Goal: Go to known website: Access a specific website the user already knows

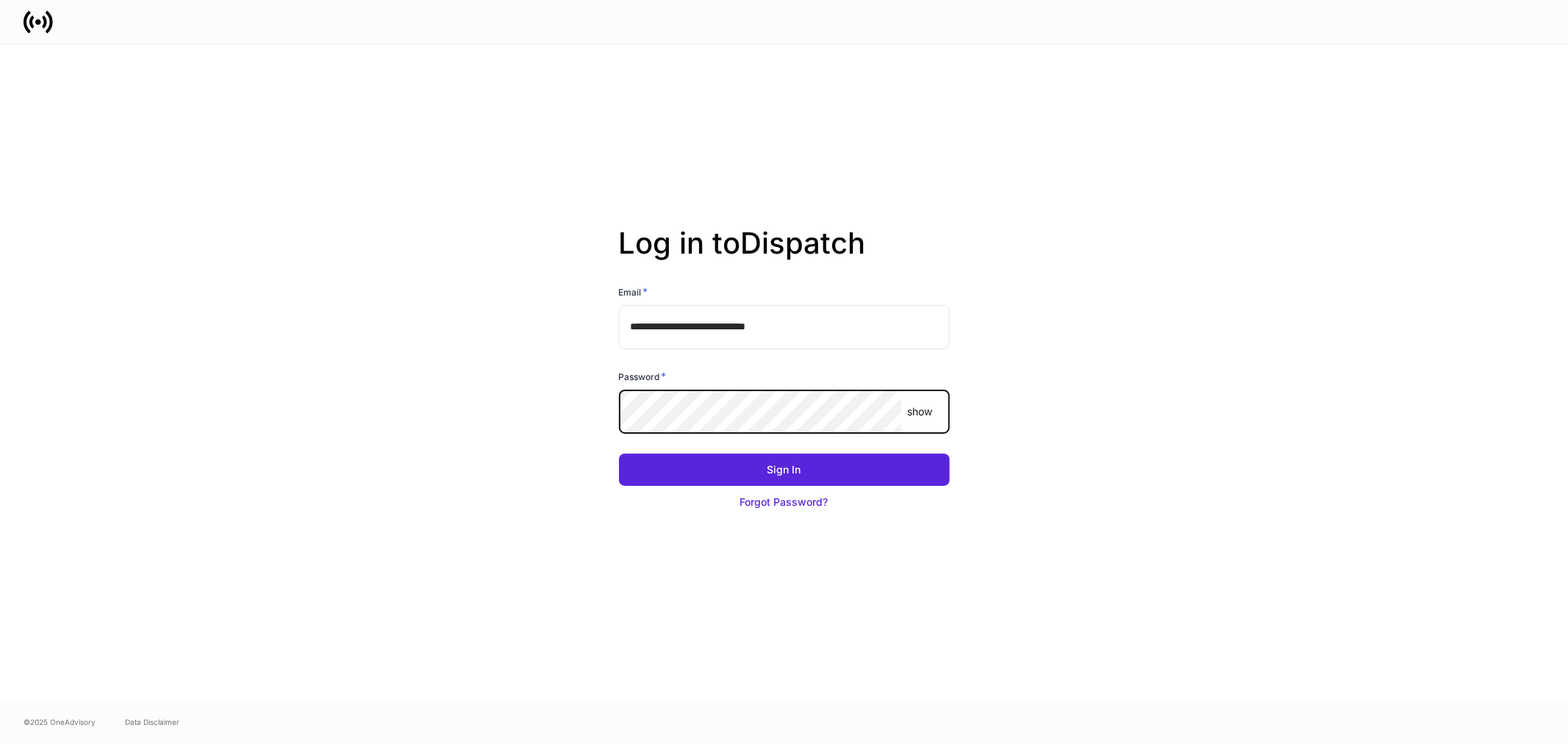
click at [619, 453] on button "Sign In" at bounding box center [784, 469] width 331 height 32
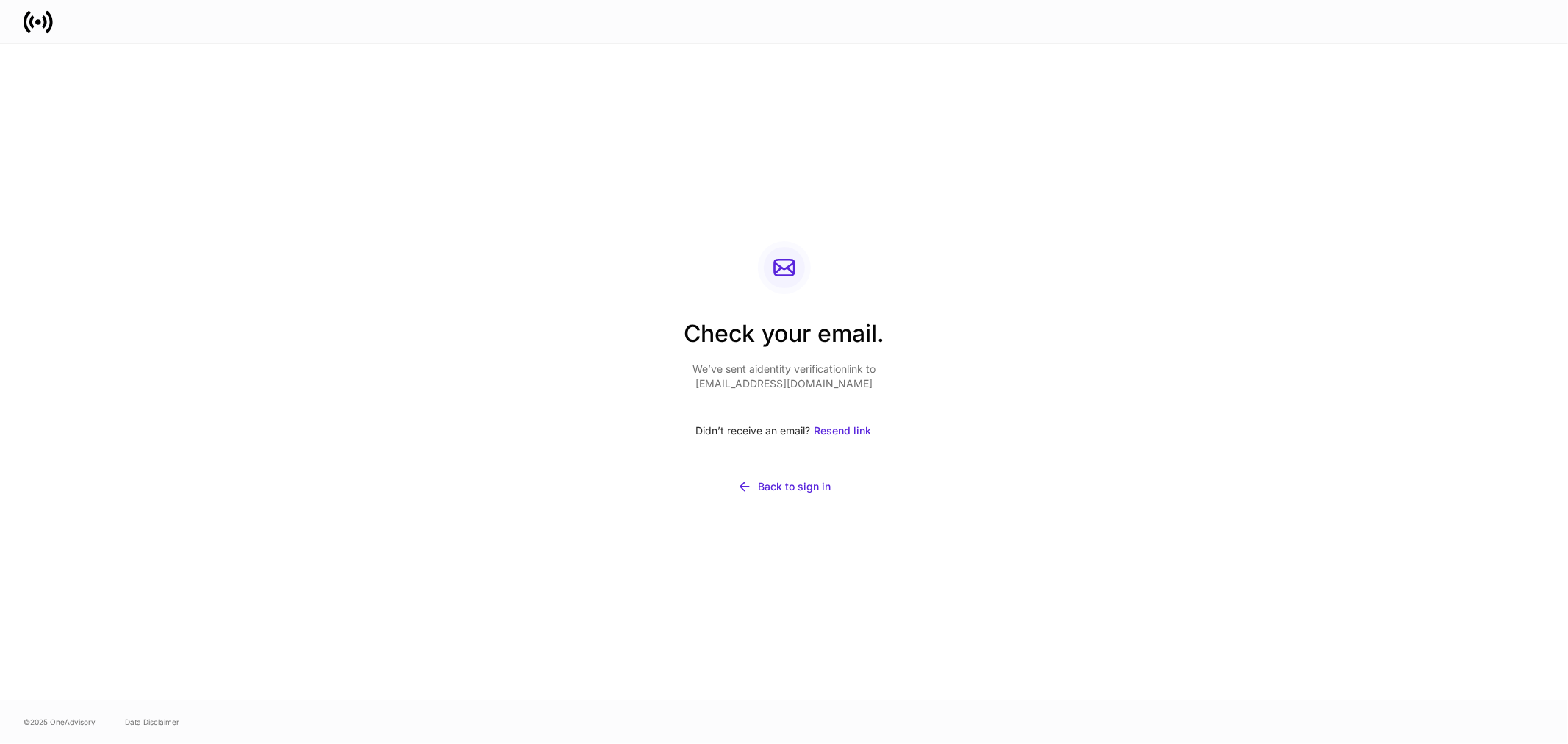
click at [262, 419] on div "Check your email. We’ve sent a identity verification link to [EMAIL_ADDRESS][DO…" at bounding box center [784, 372] width 1568 height 656
